Goal: Transaction & Acquisition: Purchase product/service

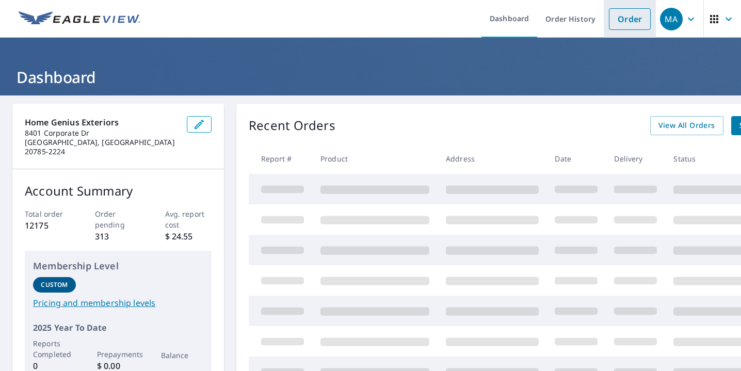
click at [636, 17] on link "Order" at bounding box center [630, 19] width 42 height 22
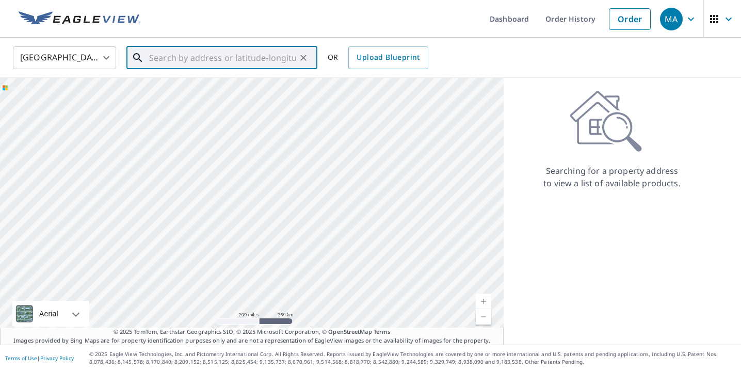
click at [263, 59] on input "text" at bounding box center [222, 57] width 147 height 29
paste input "[STREET_ADDRESS][PERSON_NAME]"
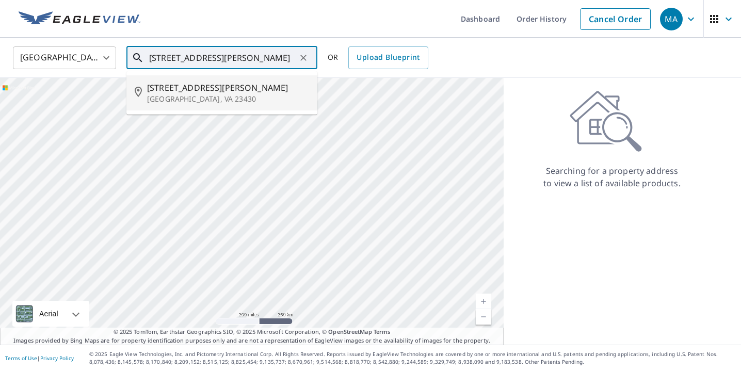
click at [251, 94] on p "[GEOGRAPHIC_DATA], VA 23430" at bounding box center [228, 99] width 162 height 10
type input "[STREET_ADDRESS][PERSON_NAME]"
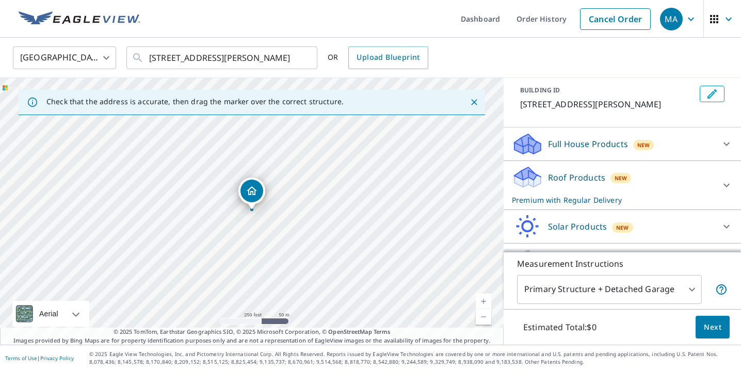
scroll to position [57, 0]
click at [618, 183] on div "New" at bounding box center [621, 178] width 21 height 10
click at [713, 327] on span "Next" at bounding box center [713, 327] width 18 height 13
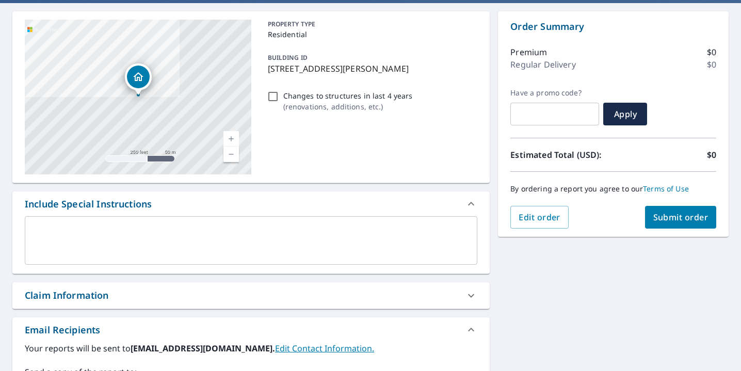
scroll to position [113, 0]
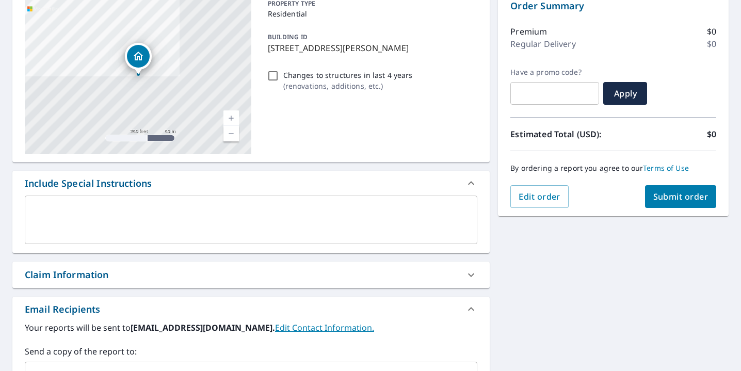
click at [693, 195] on span "Submit order" at bounding box center [681, 196] width 55 height 11
checkbox input "true"
